Goal: Task Accomplishment & Management: Complete application form

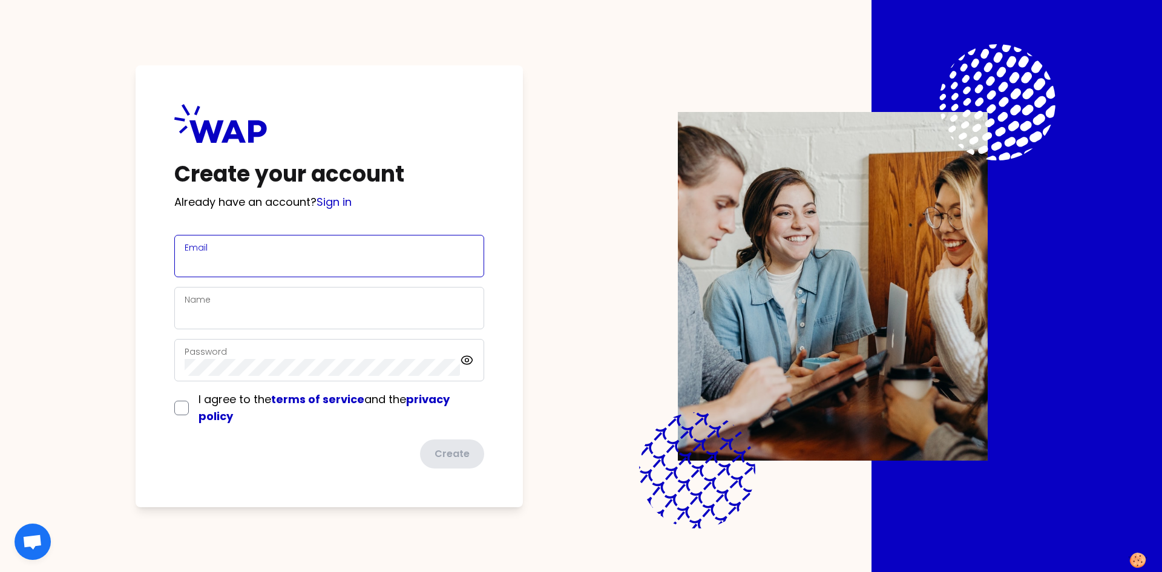
click at [317, 270] on input "Email" at bounding box center [329, 263] width 289 height 17
type input "[PERSON_NAME][EMAIL_ADDRESS][PERSON_NAME][DOMAIN_NAME]"
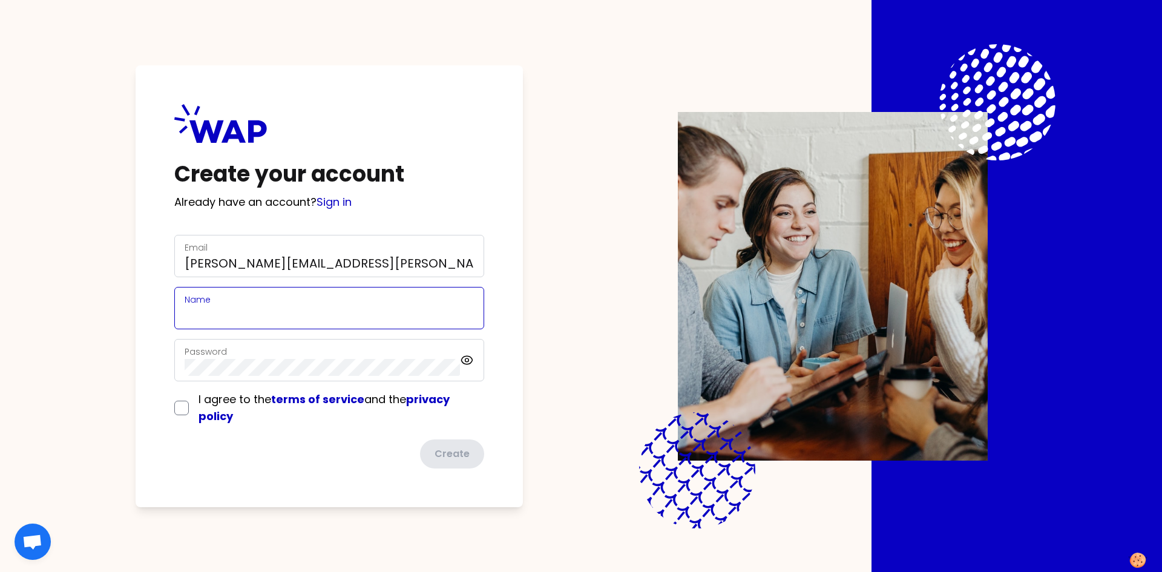
click at [257, 311] on input "Name" at bounding box center [329, 315] width 289 height 17
type input "[PERSON_NAME]"
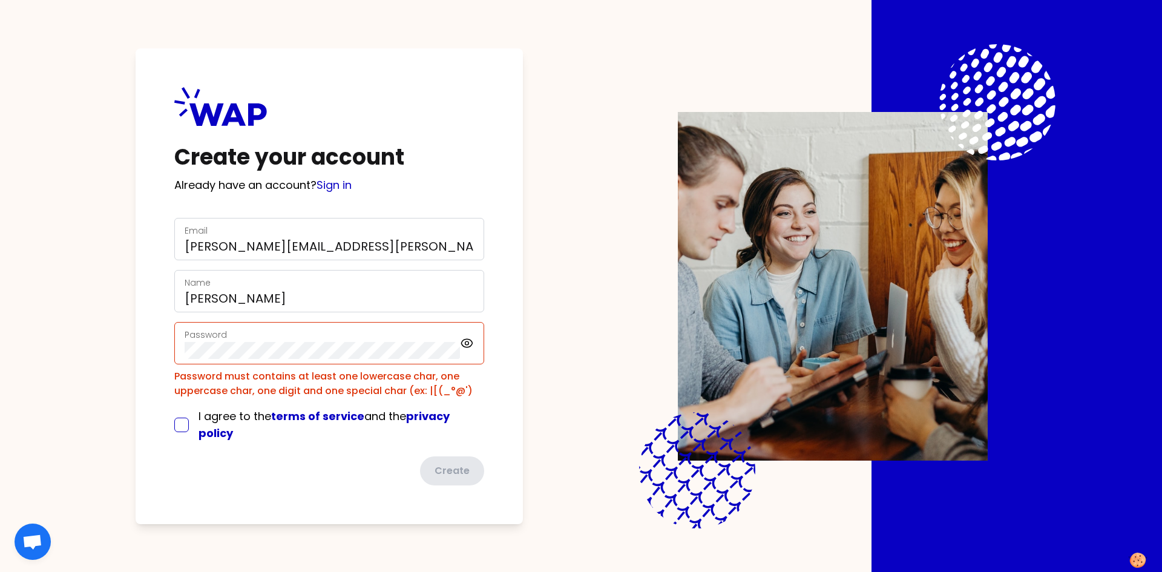
click at [183, 426] on input "checkbox" at bounding box center [181, 424] width 15 height 15
checkbox input "true"
click at [31, 349] on div "Create your account Already have an account? Sign in Email [PERSON_NAME][EMAIL_…" at bounding box center [581, 286] width 1162 height 572
click at [324, 479] on div "Create" at bounding box center [329, 470] width 310 height 29
click at [141, 351] on div "Create your account Already have an account? Sign in Email [PERSON_NAME][EMAIL_…" at bounding box center [329, 285] width 387 height 475
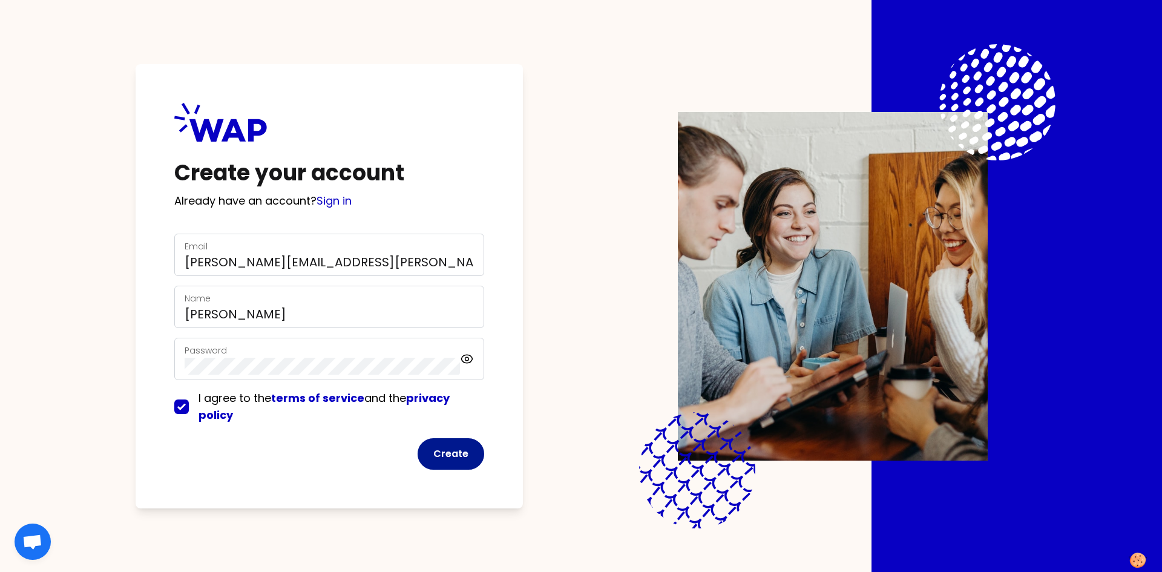
click at [455, 453] on button "Create" at bounding box center [450, 453] width 67 height 31
